Goal: Information Seeking & Learning: Learn about a topic

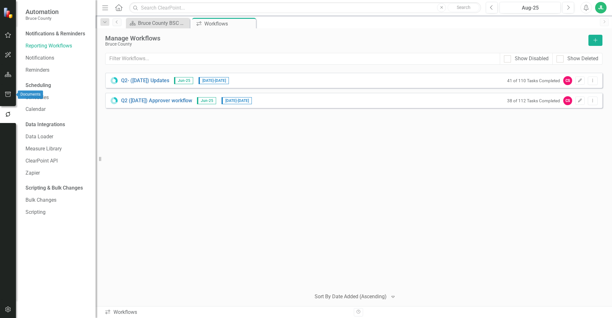
click at [10, 95] on icon "button" at bounding box center [8, 94] width 7 height 5
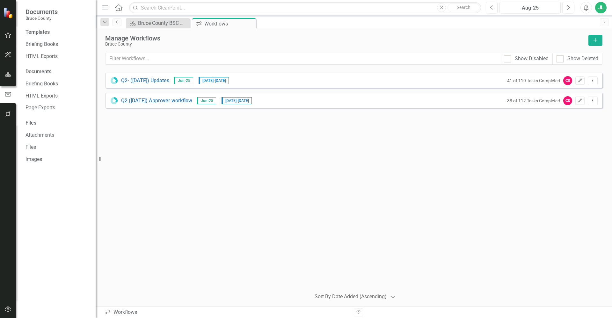
click at [9, 75] on icon "button" at bounding box center [8, 74] width 7 height 5
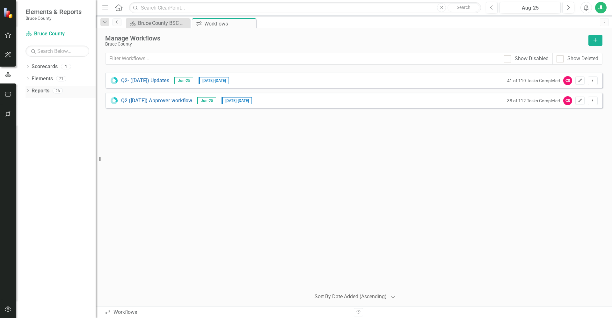
click at [27, 90] on icon at bounding box center [28, 90] width 2 height 3
click at [32, 103] on icon "Dropdown" at bounding box center [30, 103] width 4 height 4
click at [53, 136] on div "Ownership" at bounding box center [65, 137] width 62 height 6
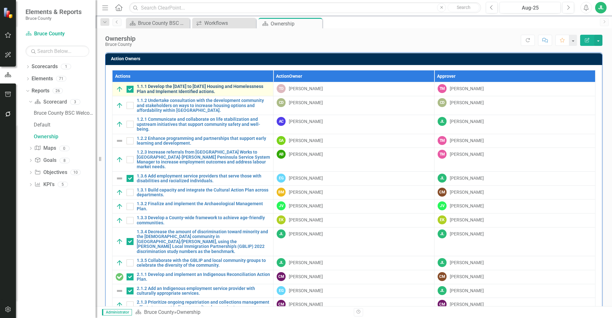
click at [185, 85] on link "1.1.1 Develop the [DATE] to [DATE] Housing and Homelessness Plan and Implement …" at bounding box center [203, 89] width 133 height 10
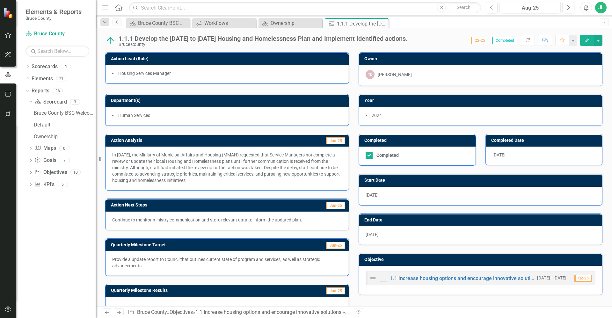
click at [211, 174] on p "In [DATE], the Ministry of Municipal Affairs and Housing (MMAH) requested that …" at bounding box center [227, 168] width 230 height 32
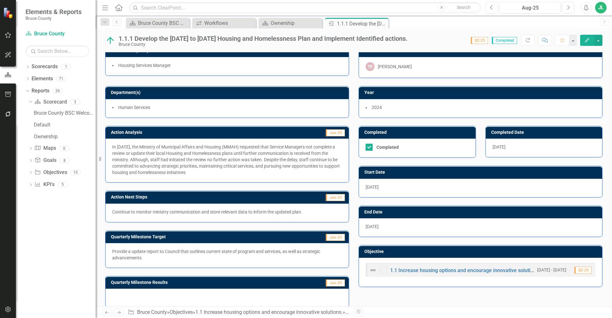
scroll to position [16, 0]
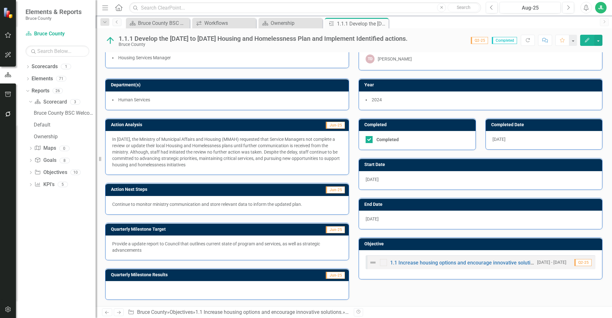
drag, startPoint x: 192, startPoint y: 253, endPoint x: 235, endPoint y: 234, distance: 46.9
click at [108, 234] on div "Quarterly Milestone Target Jun-25 Provide a update report to Council that outli…" at bounding box center [227, 242] width 244 height 38
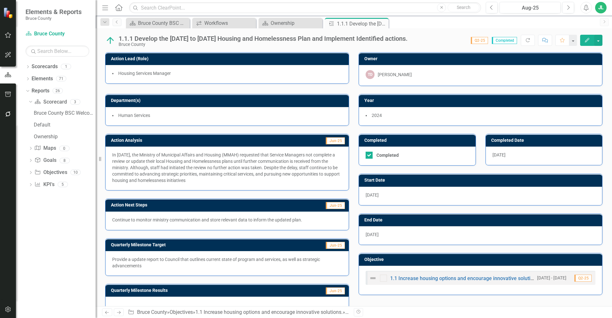
click at [223, 159] on p "In [DATE], the Ministry of Municipal Affairs and Housing (MMAH) requested that …" at bounding box center [227, 168] width 230 height 32
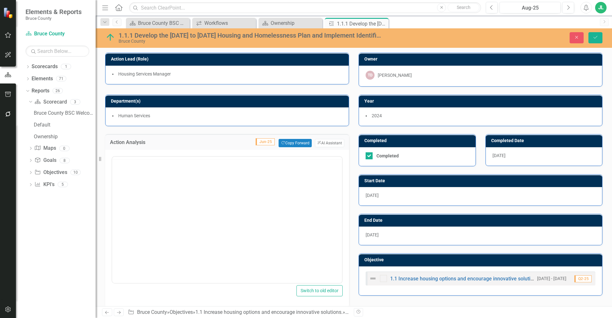
click at [223, 159] on div at bounding box center [227, 158] width 230 height 3
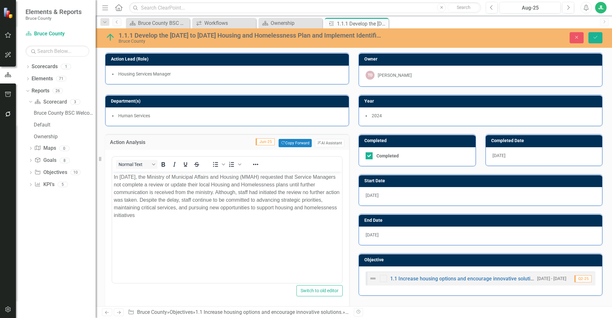
click at [354, 134] on div "Completed Completed" at bounding box center [417, 146] width 127 height 40
click at [98, 159] on div "Resize" at bounding box center [98, 159] width 5 height 318
click at [577, 37] on icon "button" at bounding box center [576, 37] width 3 height 3
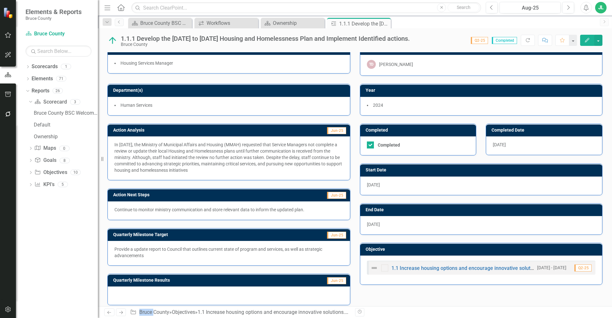
scroll to position [16, 0]
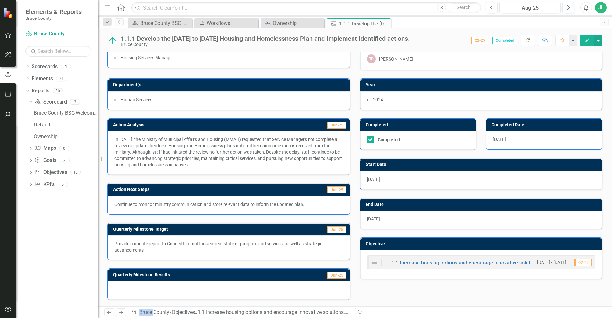
drag, startPoint x: 240, startPoint y: 164, endPoint x: 109, endPoint y: 136, distance: 134.6
click at [109, 136] on div "In [DATE], the Ministry of Municipal Affairs and Housing (MMAH) requested that …" at bounding box center [229, 153] width 242 height 44
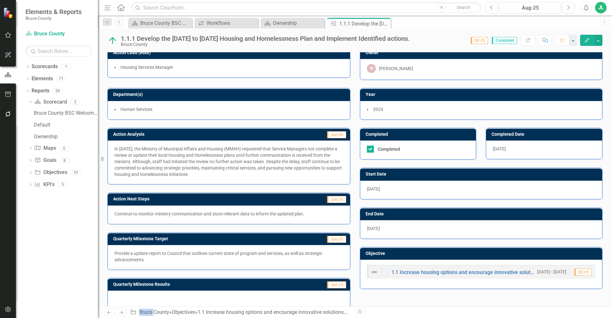
scroll to position [0, 0]
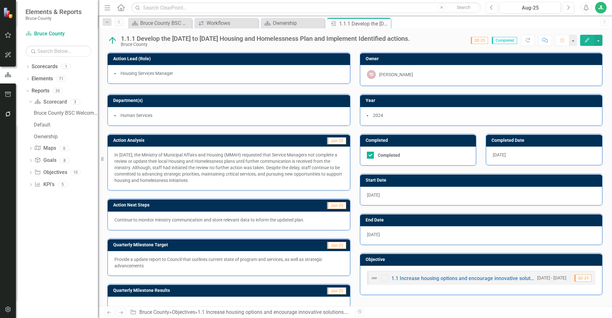
click at [103, 191] on div "Action Next Steps Jun-25 Continue to monitor ministry communication and store r…" at bounding box center [229, 211] width 252 height 40
click at [385, 24] on icon at bounding box center [385, 24] width 4 height 4
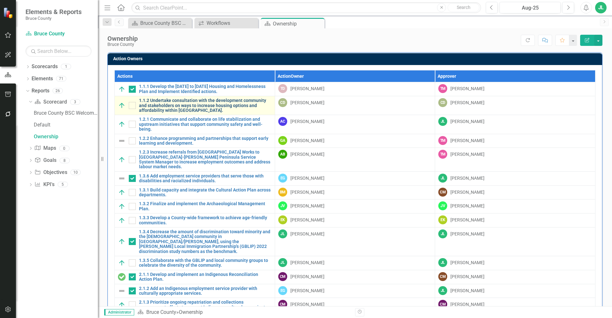
click at [191, 104] on link "1.1.2 Undertake consultation with the development community and stakeholders on…" at bounding box center [205, 105] width 133 height 15
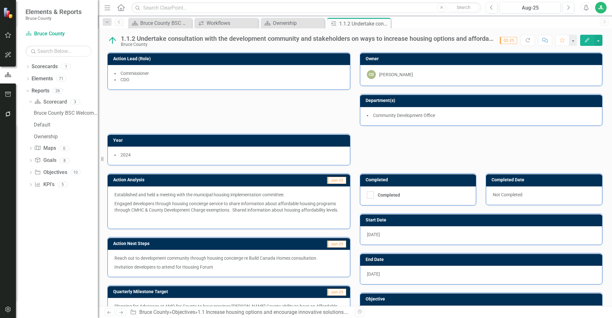
click at [274, 201] on p "Engaged developers through housing concierge service to share information about…" at bounding box center [228, 206] width 229 height 15
click at [270, 205] on p "Engaged developers through housing concierge service to share information about…" at bounding box center [228, 206] width 229 height 15
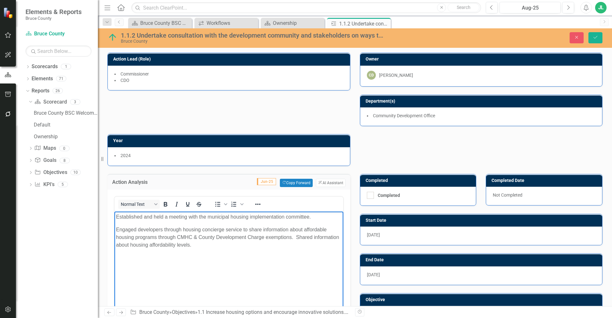
click at [252, 230] on p "Engaged developers through housing concierge service to share information about…" at bounding box center [229, 237] width 226 height 23
click at [579, 39] on icon "Close" at bounding box center [576, 37] width 6 height 4
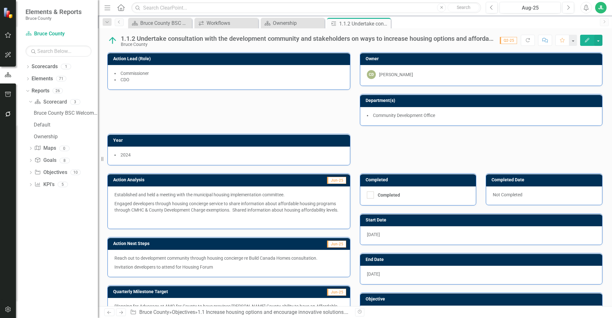
click at [197, 103] on div "Action Lead (Role) Commissioner CDO Owner CD [PERSON_NAME] Department(s) Commun…" at bounding box center [355, 104] width 504 height 121
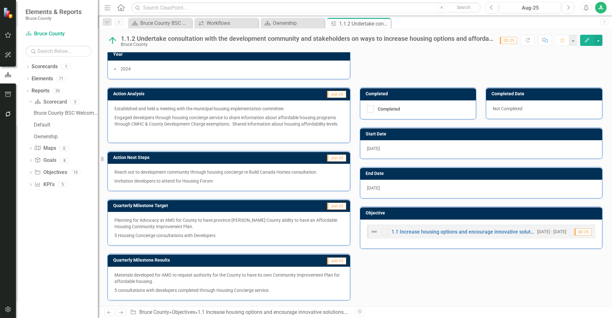
scroll to position [87, 0]
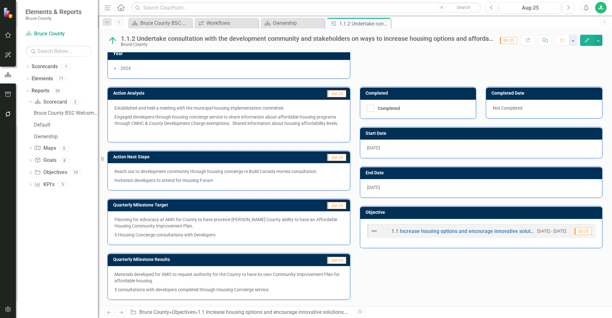
click at [217, 284] on p "Materials developed for AMO to request authority for the County to have its own…" at bounding box center [228, 278] width 229 height 14
drag, startPoint x: 197, startPoint y: 277, endPoint x: 242, endPoint y: 282, distance: 46.2
click at [197, 277] on p "Materials developed for AMO to request authority for the County to have its own…" at bounding box center [228, 278] width 229 height 14
drag, startPoint x: 274, startPoint y: 291, endPoint x: 103, endPoint y: 270, distance: 172.4
click at [103, 270] on div "Quarterly Milestone Results Jun-25 Materials developed for AMO to request autho…" at bounding box center [229, 272] width 252 height 54
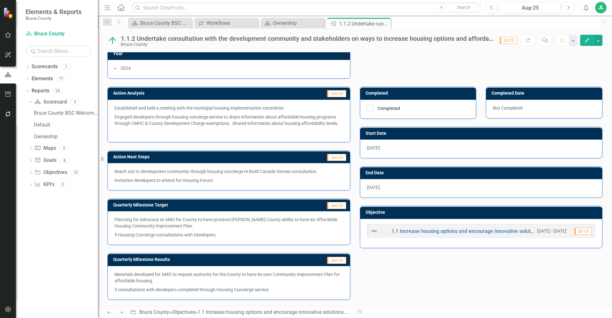
click at [119, 275] on p "Materials developed for AMO to request authority for the County to have its own…" at bounding box center [228, 278] width 229 height 14
drag, startPoint x: 116, startPoint y: 275, endPoint x: 204, endPoint y: 288, distance: 88.2
click at [179, 290] on span "Materials developed for AMO to request authority for the County to have its own…" at bounding box center [228, 282] width 229 height 22
click at [214, 281] on p "Materials developed for AMO to request authority for the County to have its own…" at bounding box center [228, 278] width 229 height 14
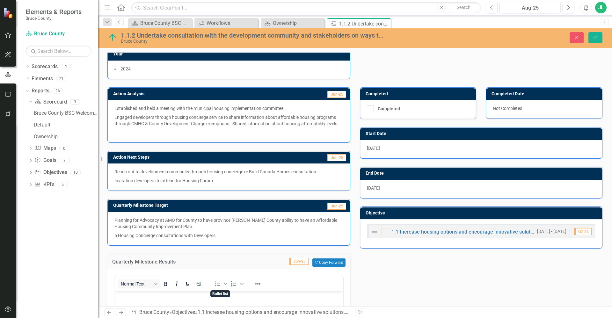
click at [214, 281] on icon "Bullet list" at bounding box center [218, 284] width 8 height 8
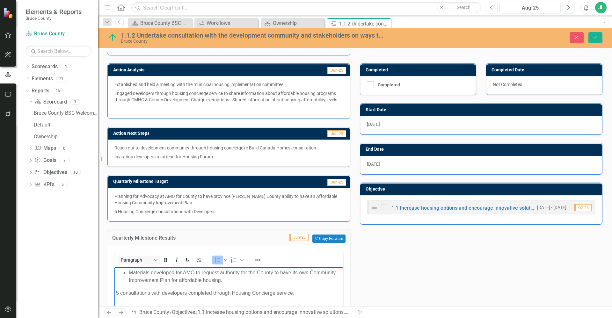
click at [393, 270] on div "Action Analysis Jun-25 Established and held a meeting with the municipal housin…" at bounding box center [355, 229] width 504 height 348
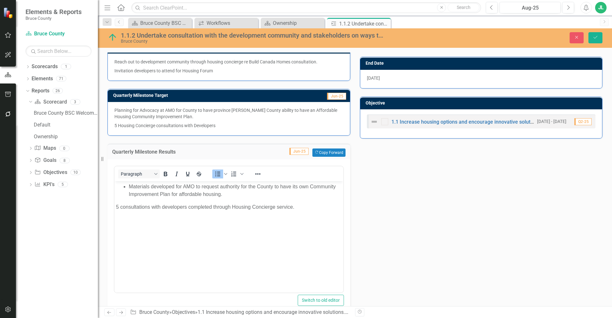
scroll to position [213, 0]
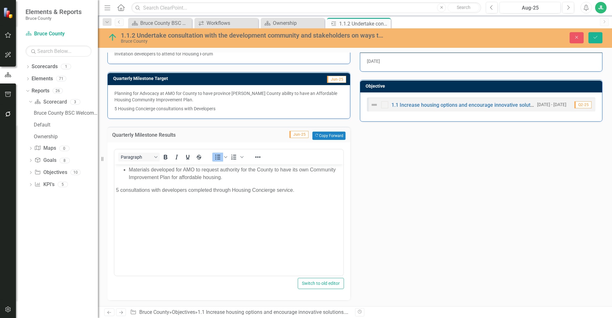
click at [256, 239] on body "Materials developed for AMO to request authority for the County to have its own…" at bounding box center [228, 212] width 229 height 96
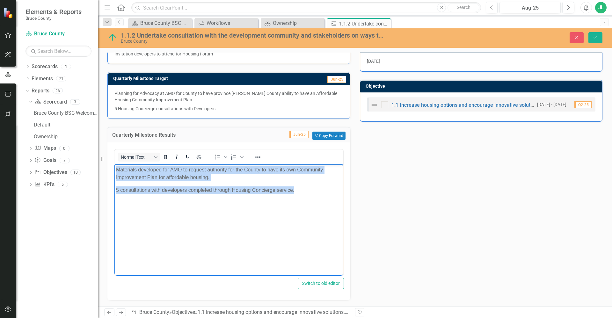
drag, startPoint x: 302, startPoint y: 189, endPoint x: 113, endPoint y: 167, distance: 190.3
click at [114, 167] on html "Materials developed for AMO to request authority for the County to have its own…" at bounding box center [228, 212] width 229 height 96
copy body "Materials developed for AMO to request authority for the County to have its own…"
click at [259, 195] on body "Materials developed for AMO to request authority for the County to have its own…" at bounding box center [228, 212] width 229 height 96
drag, startPoint x: 301, startPoint y: 190, endPoint x: 115, endPoint y: 161, distance: 188.6
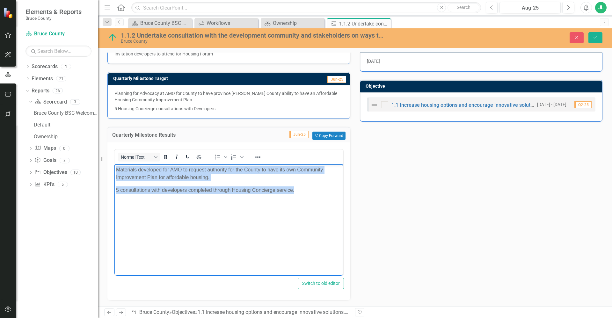
click at [115, 164] on html "Materials developed for AMO to request authority for the County to have its own…" at bounding box center [228, 212] width 229 height 96
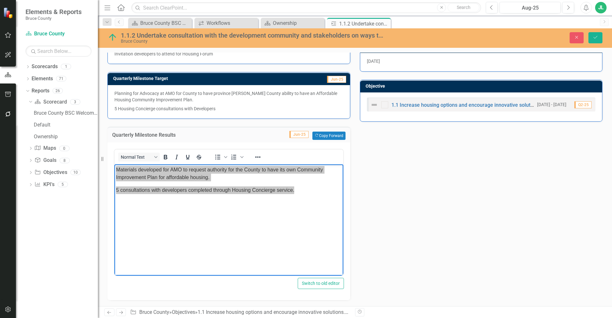
click at [64, 253] on div "Dropdown Scorecards 1 Bruce County Dropdown Elements 71 Dropdown Goal Goals 7 1…" at bounding box center [57, 189] width 82 height 256
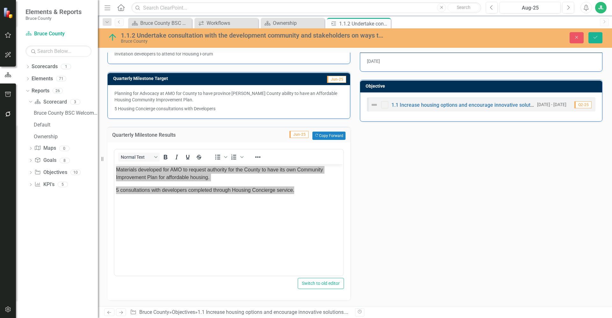
click at [441, 186] on div "Action Analysis Jun-25 Established and held a meeting with the municipal housin…" at bounding box center [355, 127] width 504 height 348
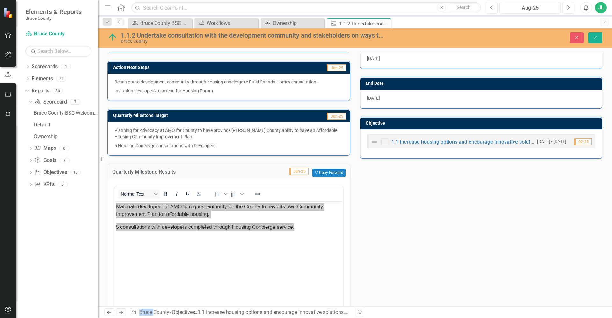
scroll to position [86, 0]
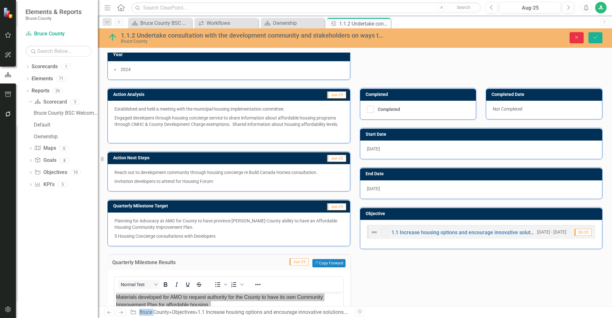
click at [577, 35] on icon "Close" at bounding box center [576, 37] width 6 height 4
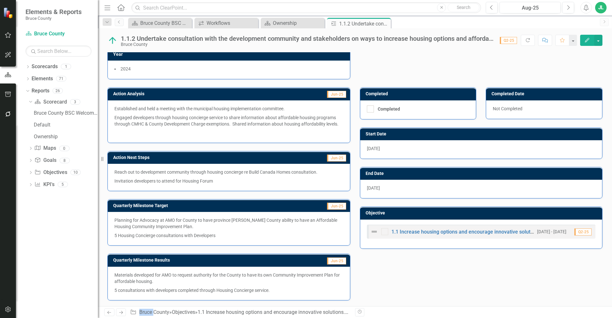
click at [223, 181] on p "Invitation developers to attend for Housing Forum" at bounding box center [228, 180] width 229 height 8
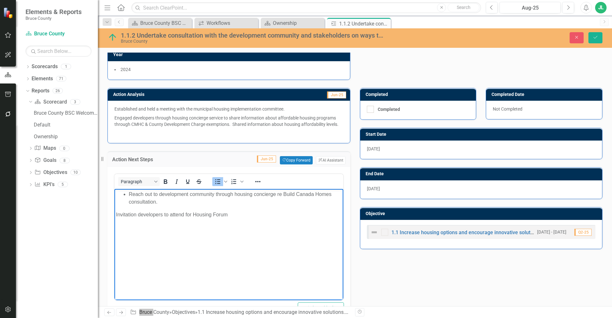
scroll to position [0, 0]
click at [242, 213] on p "Invitation developers to attend for Housing Forum" at bounding box center [229, 215] width 226 height 8
click at [576, 35] on icon "Close" at bounding box center [576, 37] width 6 height 4
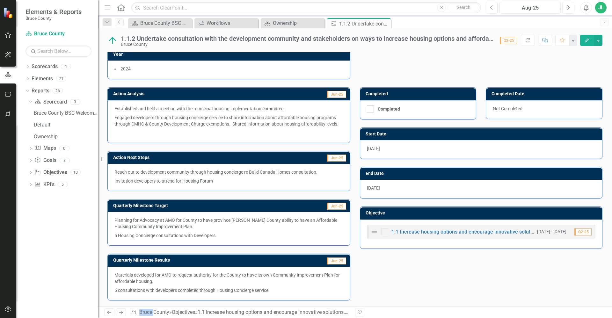
click at [275, 179] on p "Invitation developers to attend for Housing Forum" at bounding box center [228, 180] width 229 height 8
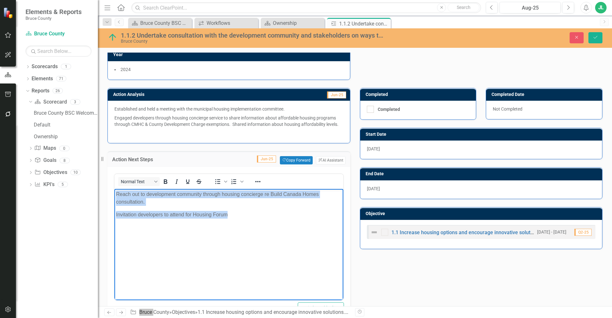
drag, startPoint x: 240, startPoint y: 214, endPoint x: 226, endPoint y: 378, distance: 163.7
click at [114, 189] on html "Reach out to development community through housing concierge re Build Canada Ho…" at bounding box center [228, 237] width 229 height 96
copy body "Reach out to development community through housing concierge re Build Canada Ho…"
click at [284, 241] on body "Reach out to development community through housing concierge re Build Canada Ho…" at bounding box center [228, 237] width 229 height 96
drag, startPoint x: 236, startPoint y: 220, endPoint x: 201, endPoint y: 376, distance: 160.0
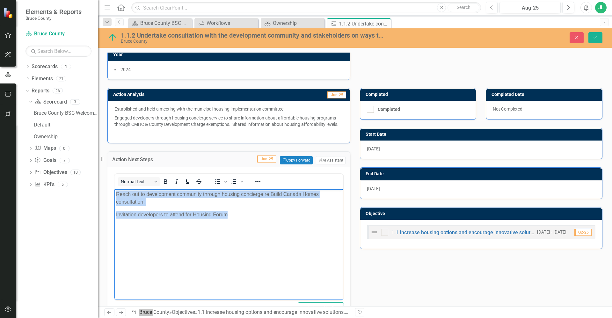
click at [114, 189] on html "Reach out to development community through housing concierge re Build Canada Ho…" at bounding box center [228, 237] width 229 height 96
copy body "Reach out to development community through housing concierge re Build Canada Ho…"
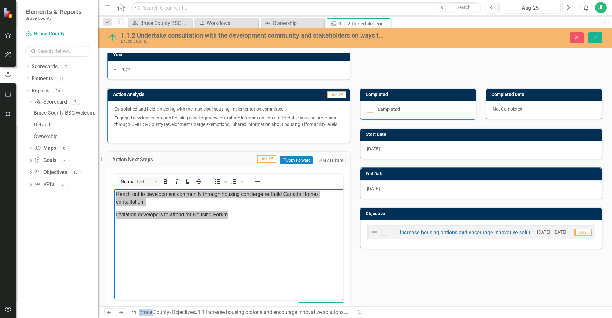
click at [433, 283] on div "Action Analysis Jun-25 Established and held a meeting with the municipal housin…" at bounding box center [355, 257] width 504 height 354
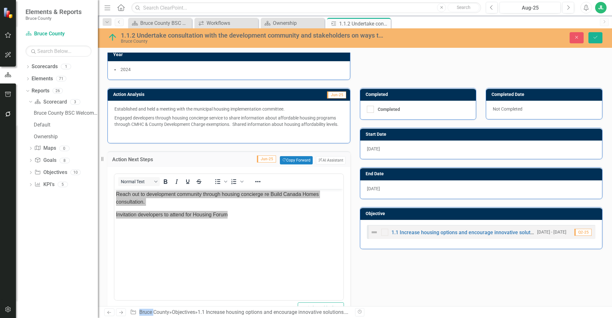
click at [433, 283] on div "Action Analysis Jun-25 Established and held a meeting with the municipal housin…" at bounding box center [355, 257] width 504 height 354
click at [576, 39] on icon "Close" at bounding box center [576, 37] width 6 height 4
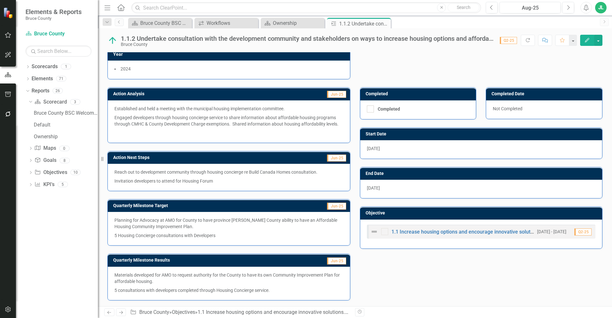
click at [416, 64] on div "Action Lead (Role) Commissioner CDO Owner CD [PERSON_NAME] Department(s) Commun…" at bounding box center [355, 18] width 504 height 121
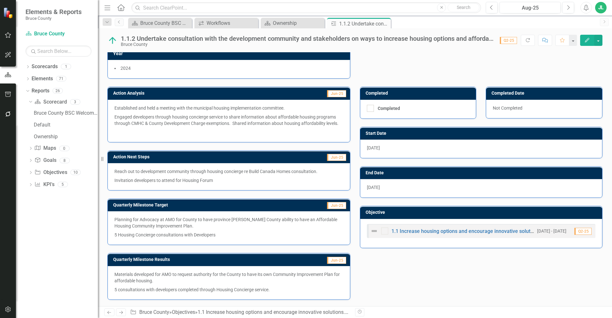
drag, startPoint x: 384, startPoint y: 23, endPoint x: 350, endPoint y: 12, distance: 35.8
click at [0, 0] on icon "Close" at bounding box center [0, 0] width 0 height 0
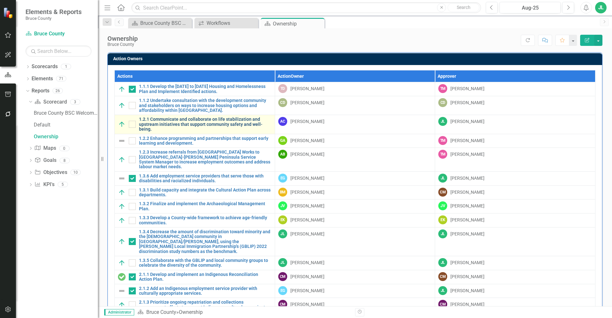
click at [174, 122] on link "1.2.1 Communicate and collaborate on life stabilization and upstream initiative…" at bounding box center [205, 124] width 133 height 15
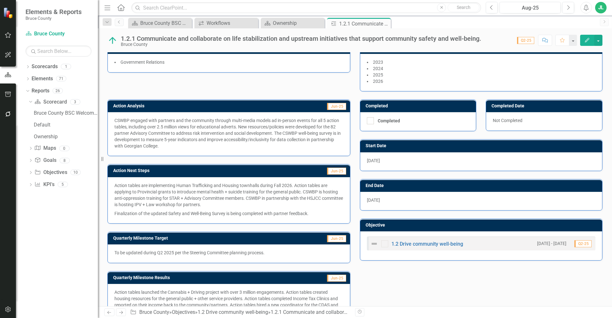
scroll to position [56, 0]
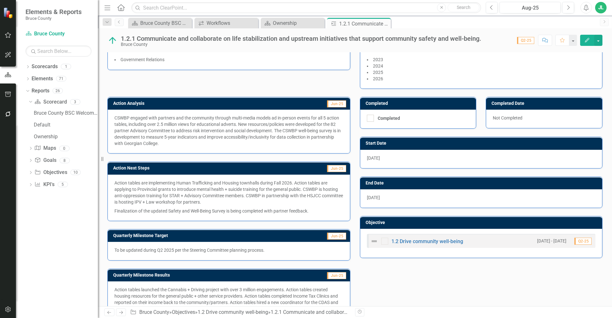
click at [252, 204] on p "Action tables are implementing Human Trafficking and Housing townhalls during F…" at bounding box center [228, 193] width 229 height 27
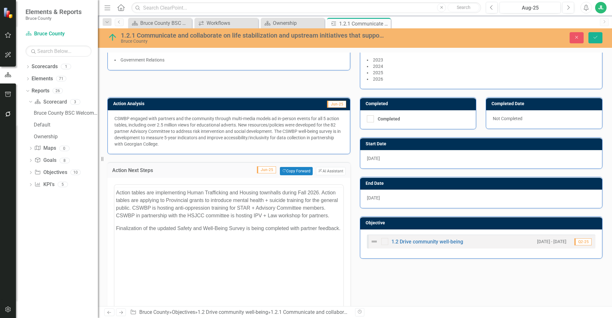
scroll to position [0, 0]
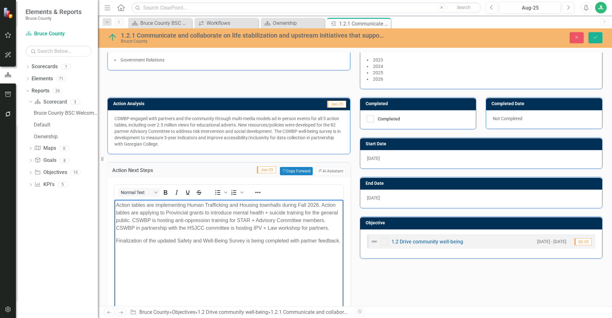
drag, startPoint x: 175, startPoint y: 257, endPoint x: 107, endPoint y: 203, distance: 86.8
click at [114, 203] on html "Action tables are implementing Human Trafficking and Housing townhalls during F…" at bounding box center [228, 247] width 229 height 96
copy body "Action tables are implementing Human Trafficking and Housing townhalls during F…"
